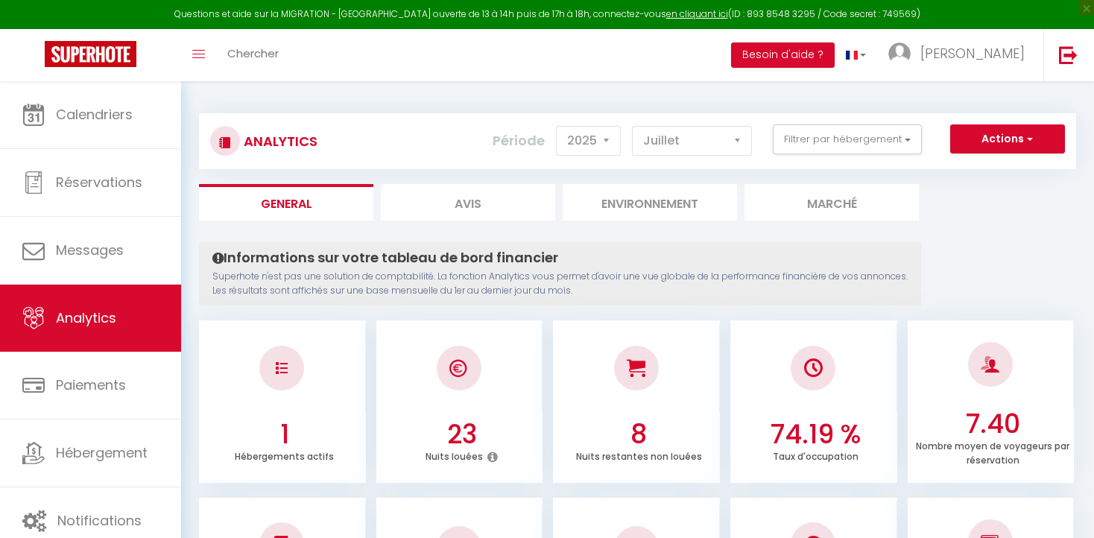
select select "2025"
select select "7"
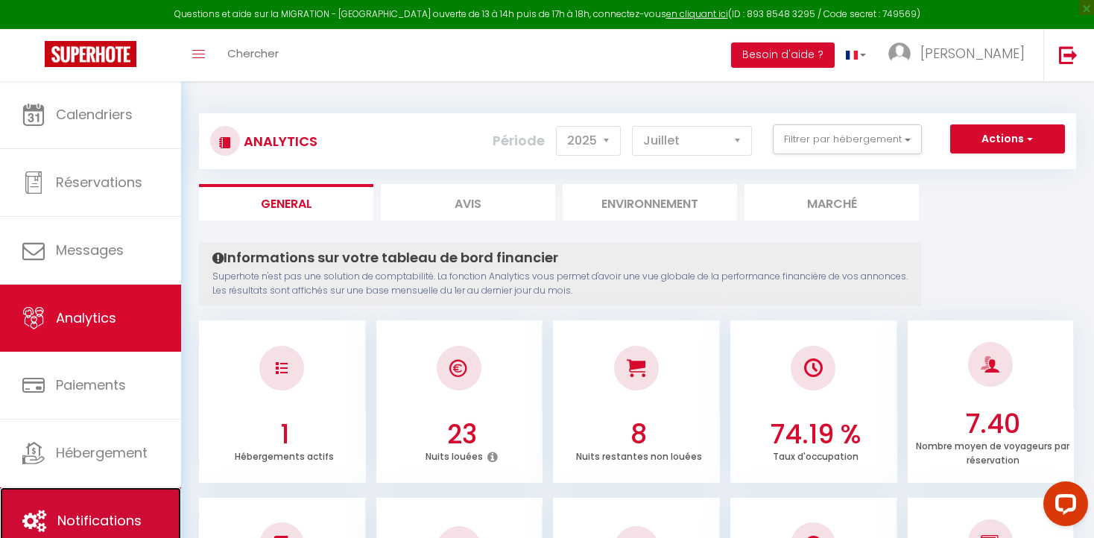
click at [86, 506] on link "Notifications" at bounding box center [90, 520] width 181 height 67
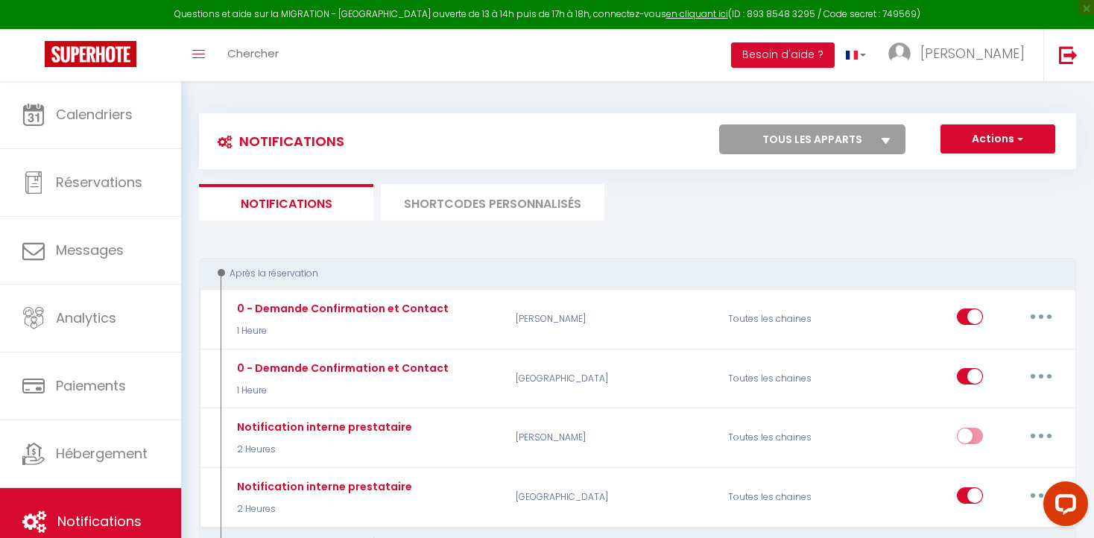
select select
checkbox input "false"
select select
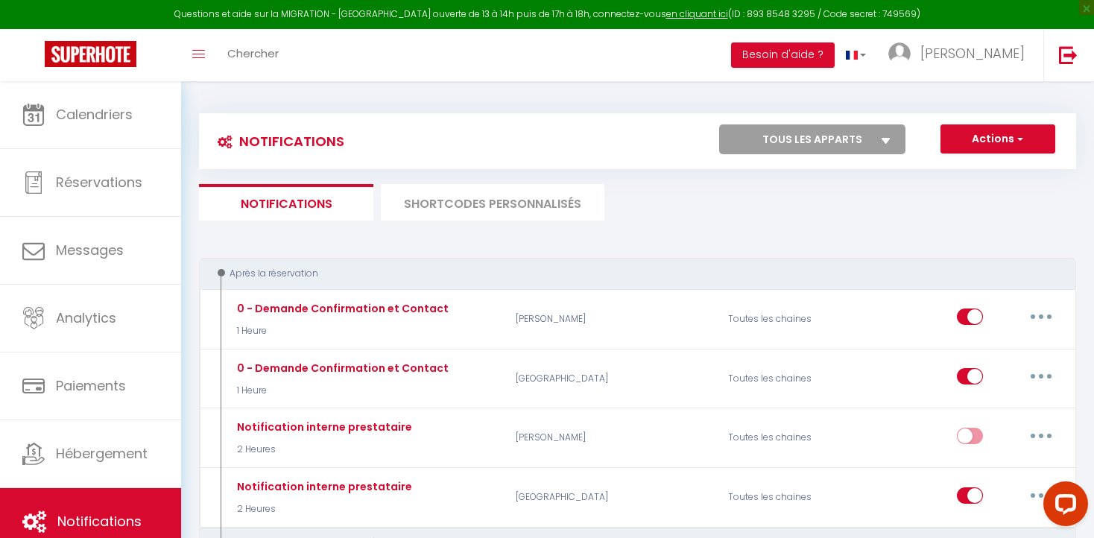
checkbox input "false"
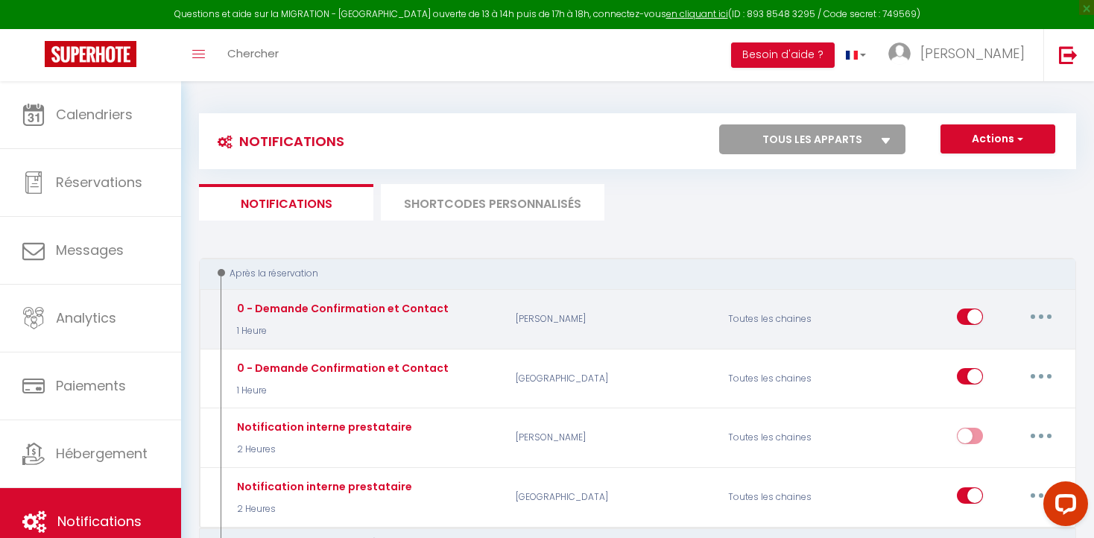
click at [1038, 318] on button "button" at bounding box center [1041, 317] width 42 height 24
click at [977, 347] on link "Editer" at bounding box center [1002, 350] width 110 height 25
type input "0 - Demande Confirmation et Contact"
select select "1 Heure"
select select "if_booking_is_paid"
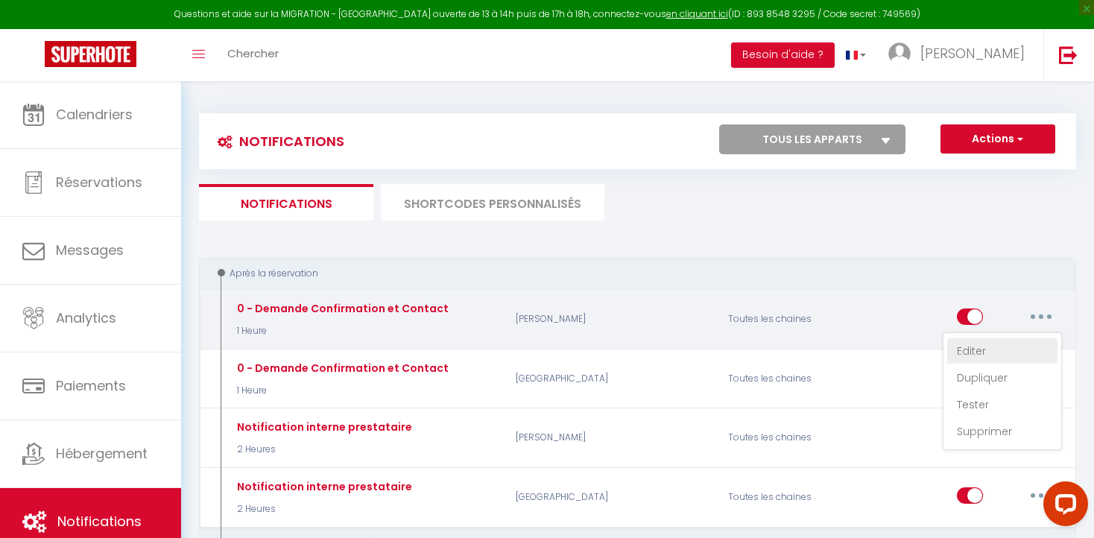
checkbox input "true"
checkbox input "false"
radio input "true"
type input "Merci de confirmer votre réservation - [BOOKING:ID] - [GUEST:FIRST_NAME] [GUEST…"
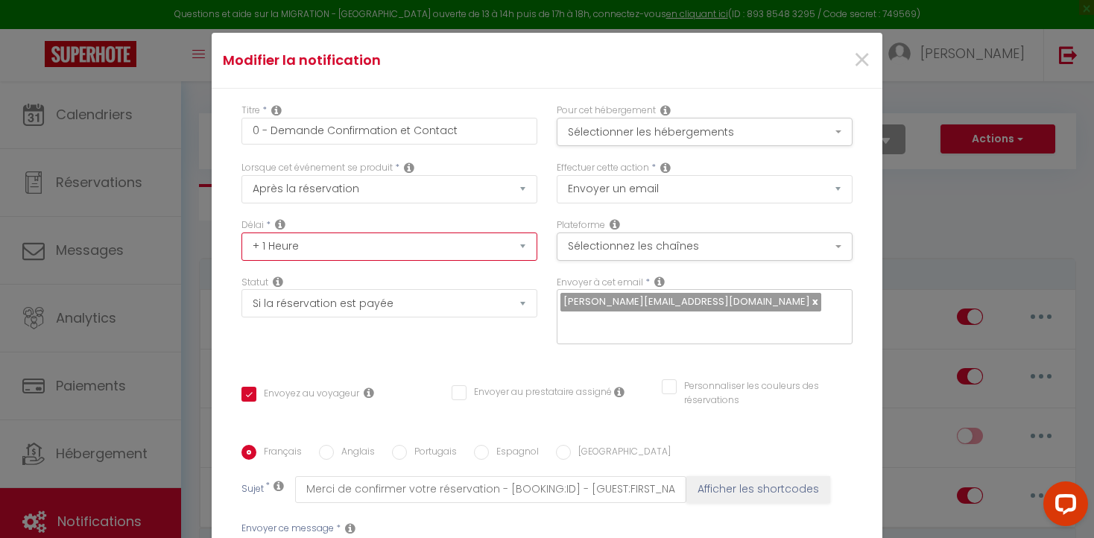
click at [523, 244] on select "Immédiat + 10 Minutes + 1 Heure + 2 Heures + 3 Heures + 4 Heures + 5 Heures + 6…" at bounding box center [389, 247] width 296 height 28
select select "10 Minutes"
checkbox input "true"
checkbox input "false"
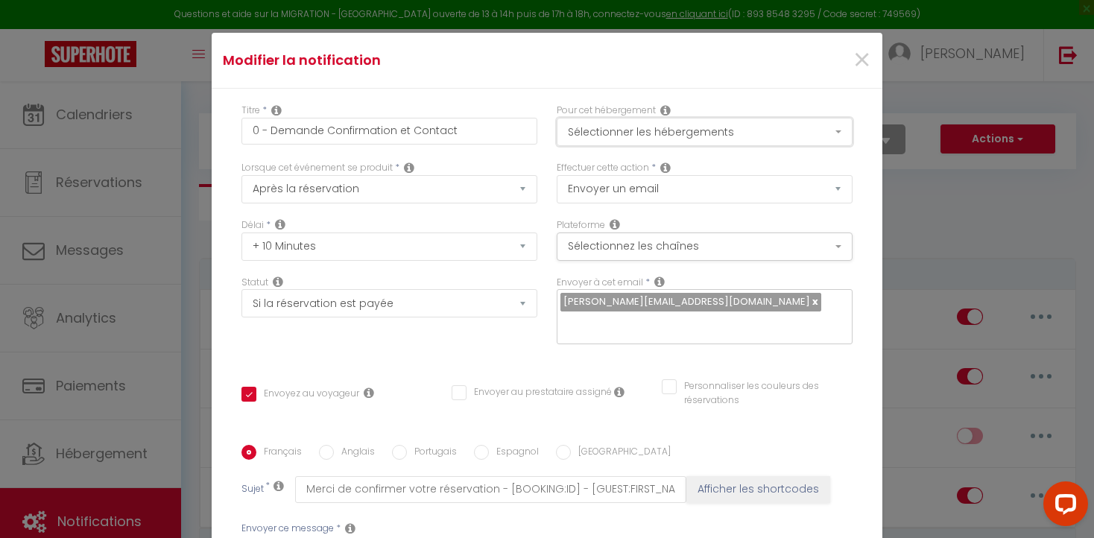
click at [837, 132] on button "Sélectionner les hébergements" at bounding box center [705, 132] width 296 height 28
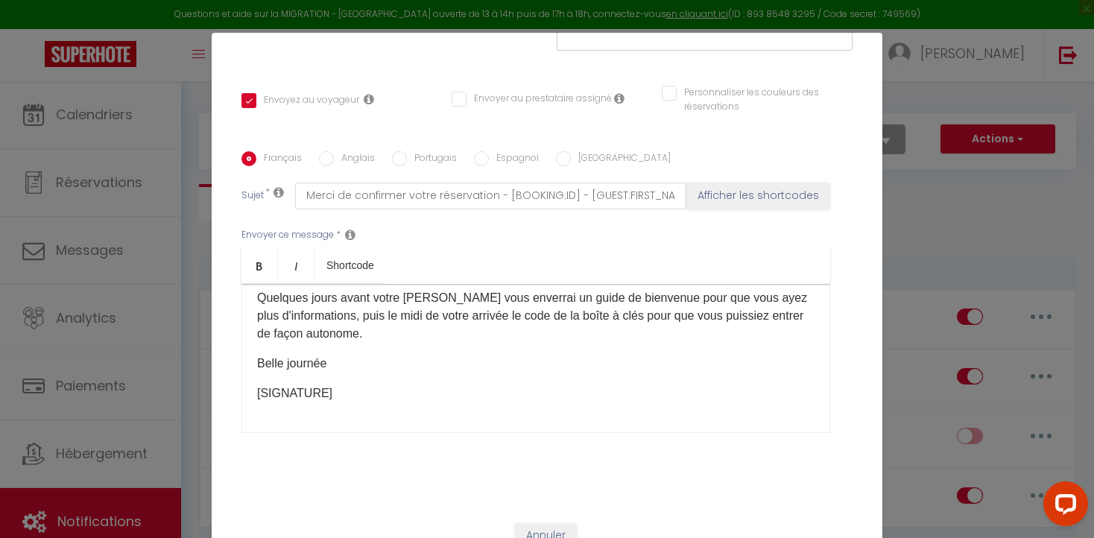
scroll to position [66, 0]
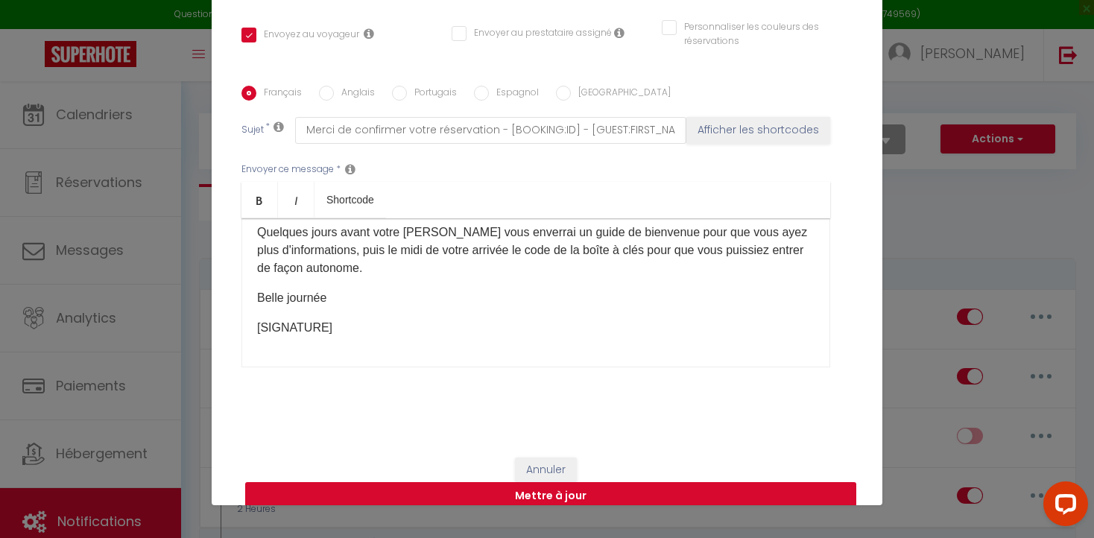
click at [417, 482] on button "Mettre à jour" at bounding box center [550, 496] width 611 height 28
checkbox input "true"
checkbox input "false"
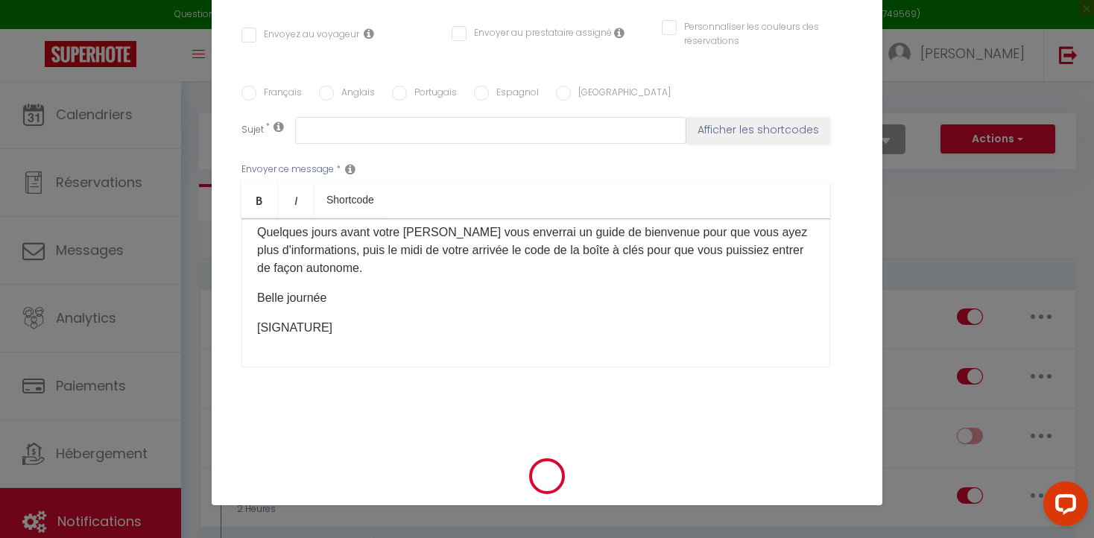
scroll to position [0, 0]
